Goal: Information Seeking & Learning: Learn about a topic

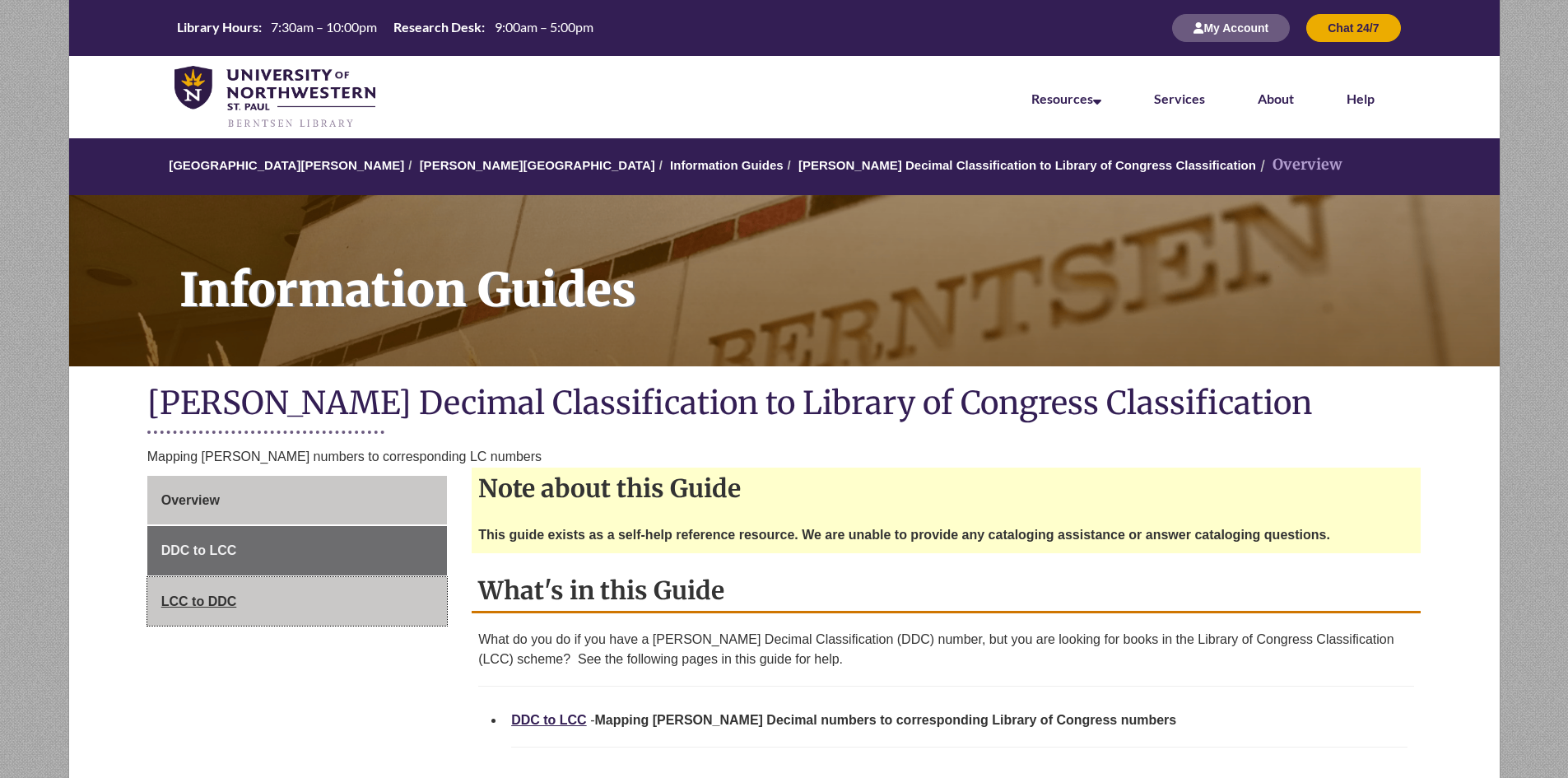
drag, startPoint x: 0, startPoint y: 0, endPoint x: 207, endPoint y: 600, distance: 634.7
click at [207, 600] on span "LCC to DDC" at bounding box center [199, 600] width 76 height 14
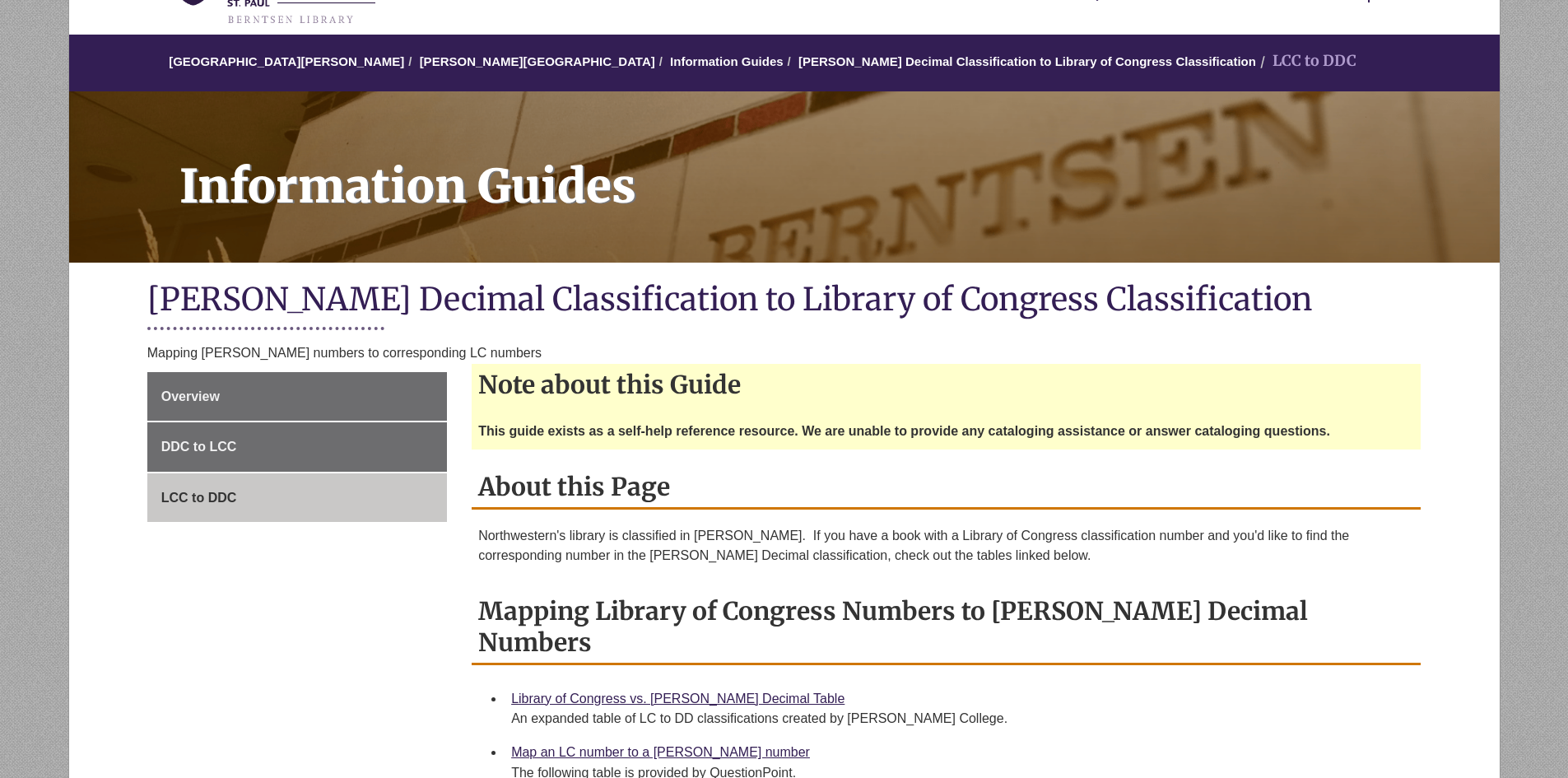
scroll to position [165, 0]
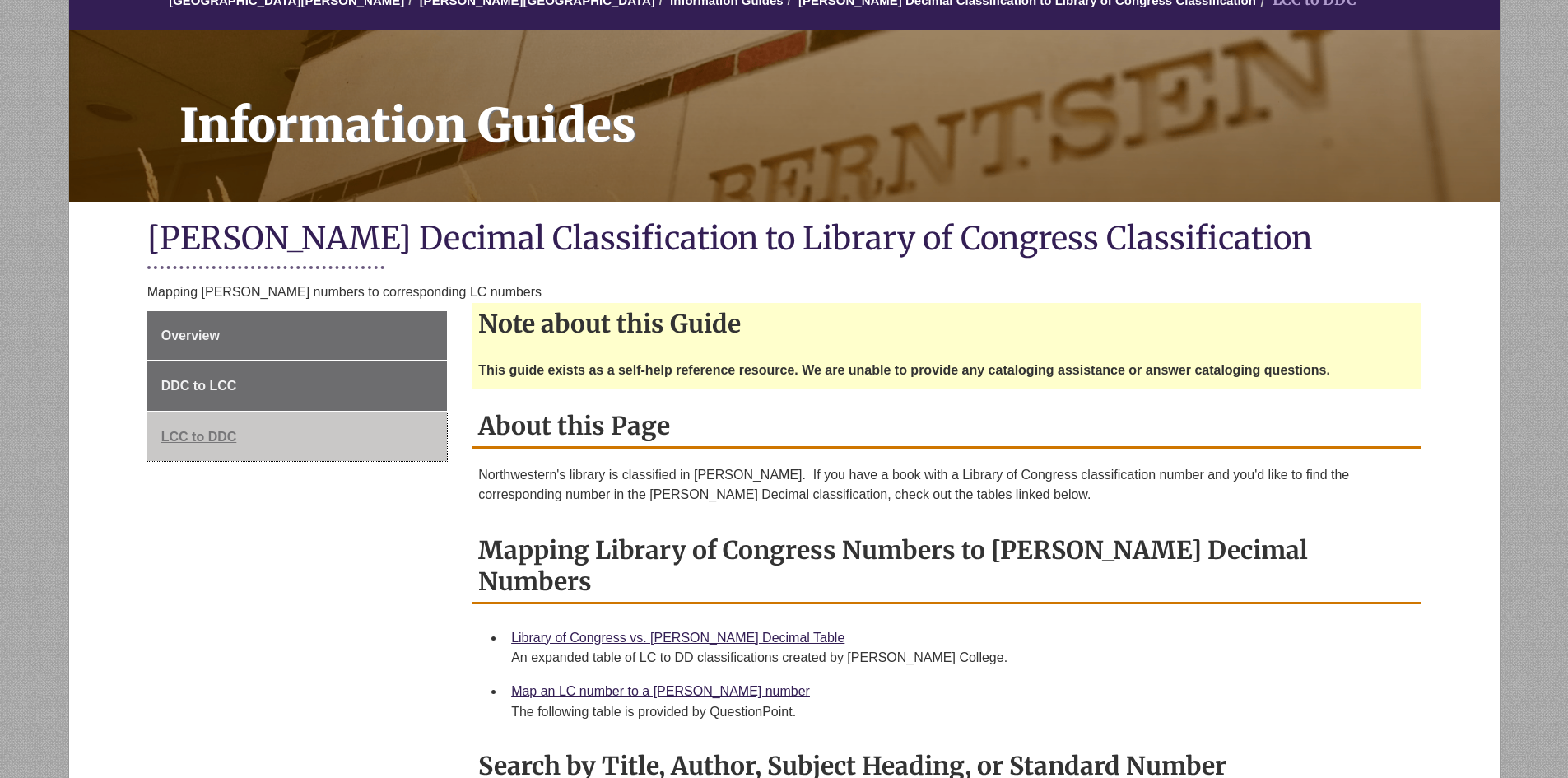
click at [317, 449] on link "LCC to DDC" at bounding box center [297, 437] width 299 height 49
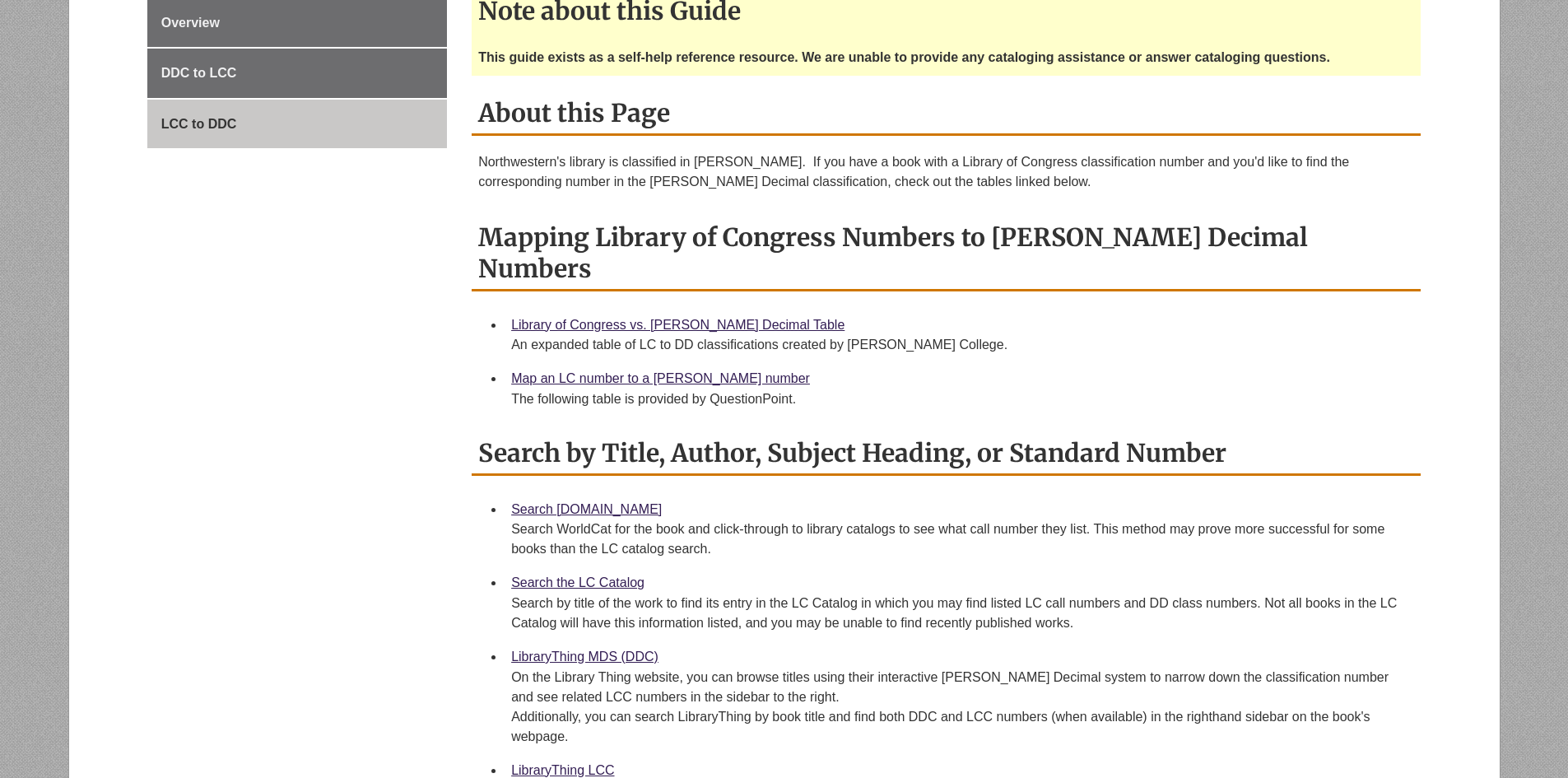
scroll to position [493, 0]
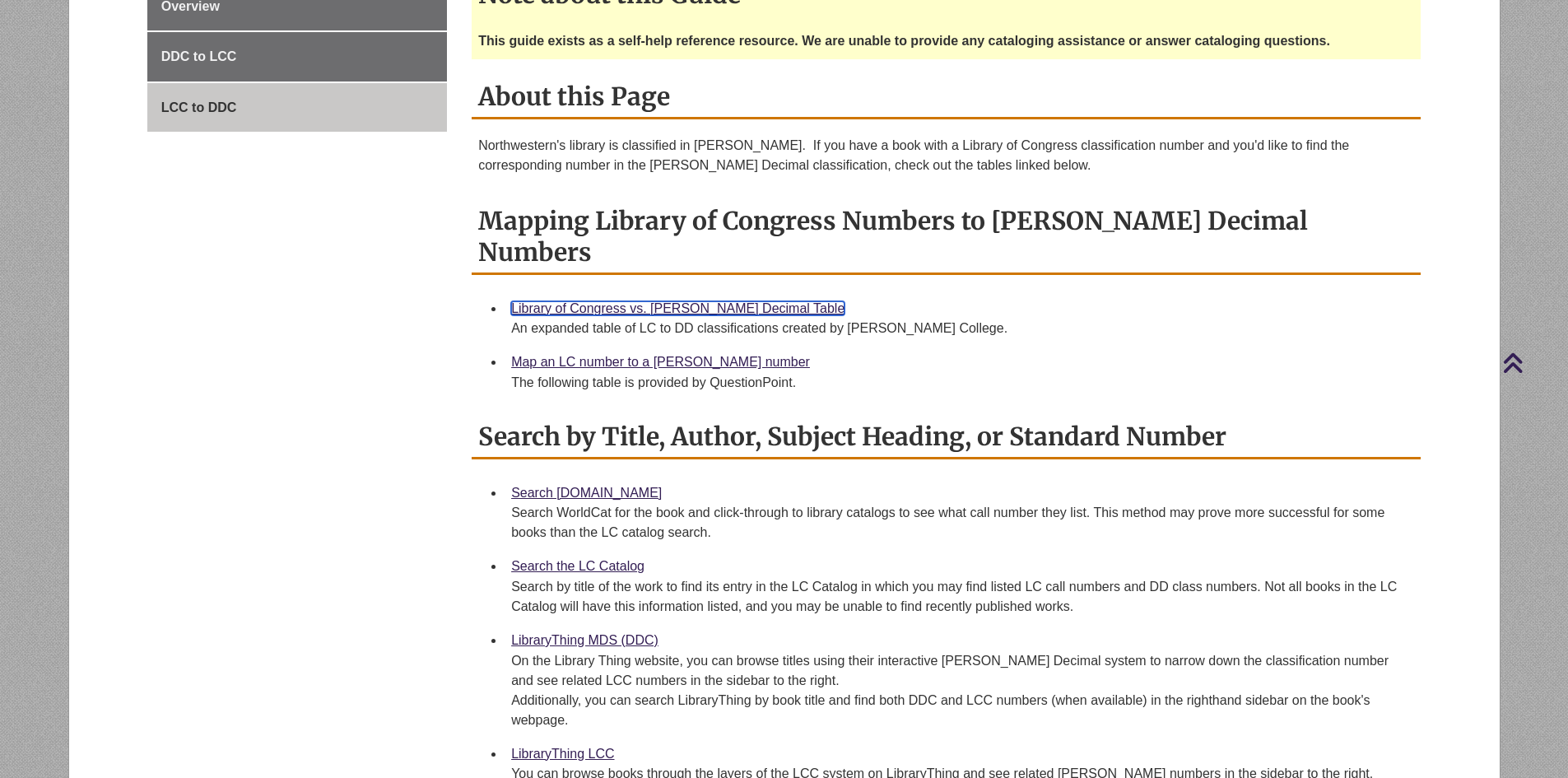
click at [666, 301] on link "Library of Congress vs. [PERSON_NAME] Decimal Table" at bounding box center [677, 308] width 333 height 14
click at [595, 559] on link "Search the LC Catalog" at bounding box center [578, 566] width 134 height 14
